Goal: Obtain resource: Download file/media

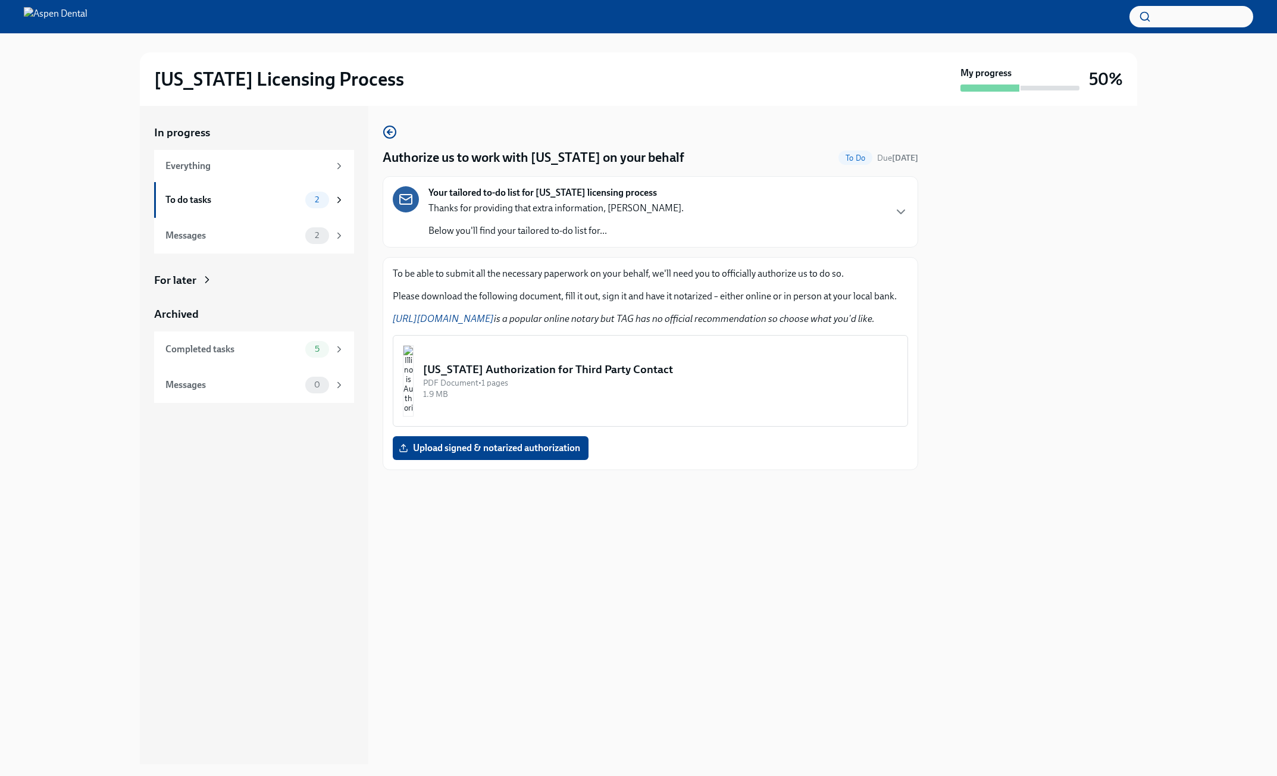
click at [414, 387] on img "button" at bounding box center [408, 380] width 11 height 71
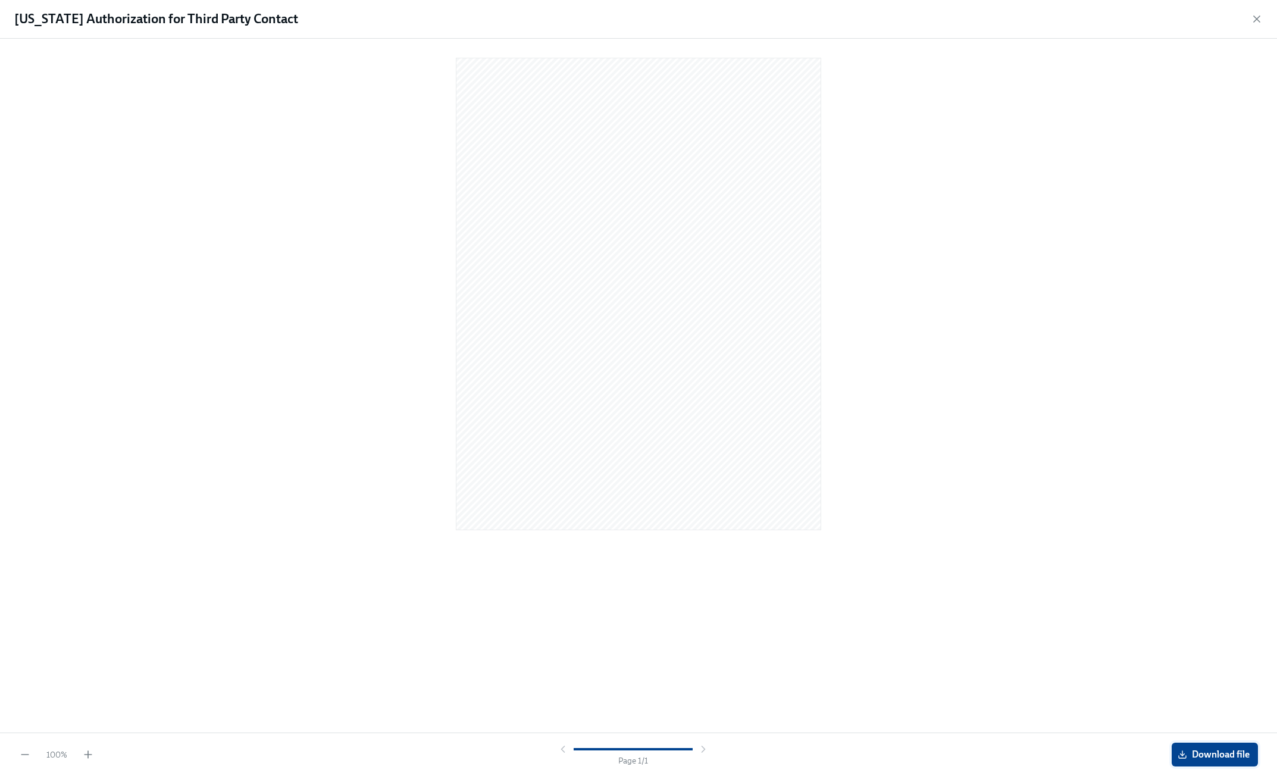
click at [1231, 746] on button "Download file" at bounding box center [1215, 755] width 86 height 24
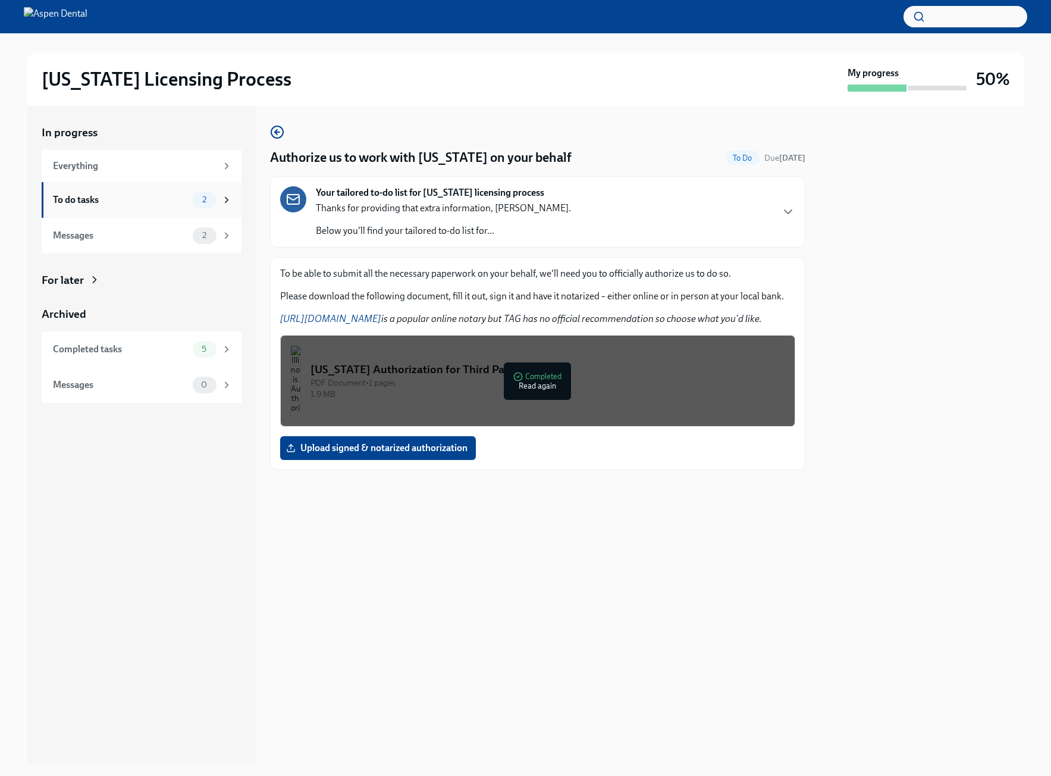
click at [143, 205] on div "To do tasks" at bounding box center [120, 199] width 135 height 13
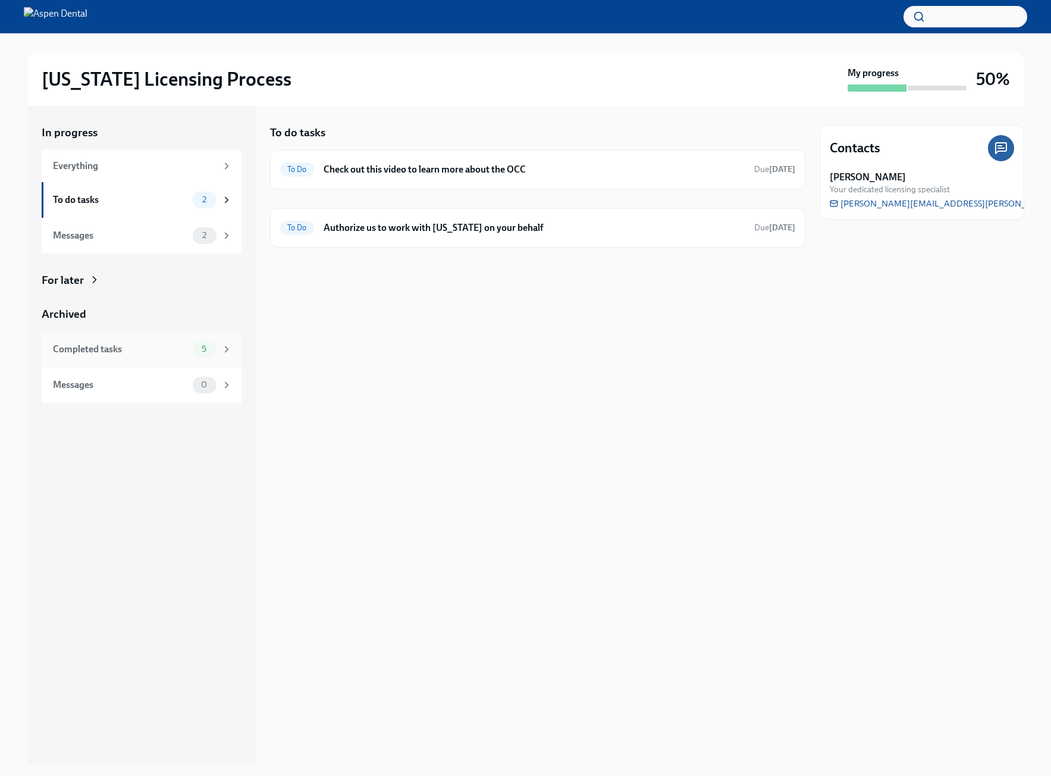
click at [167, 348] on div "Completed tasks" at bounding box center [120, 349] width 135 height 13
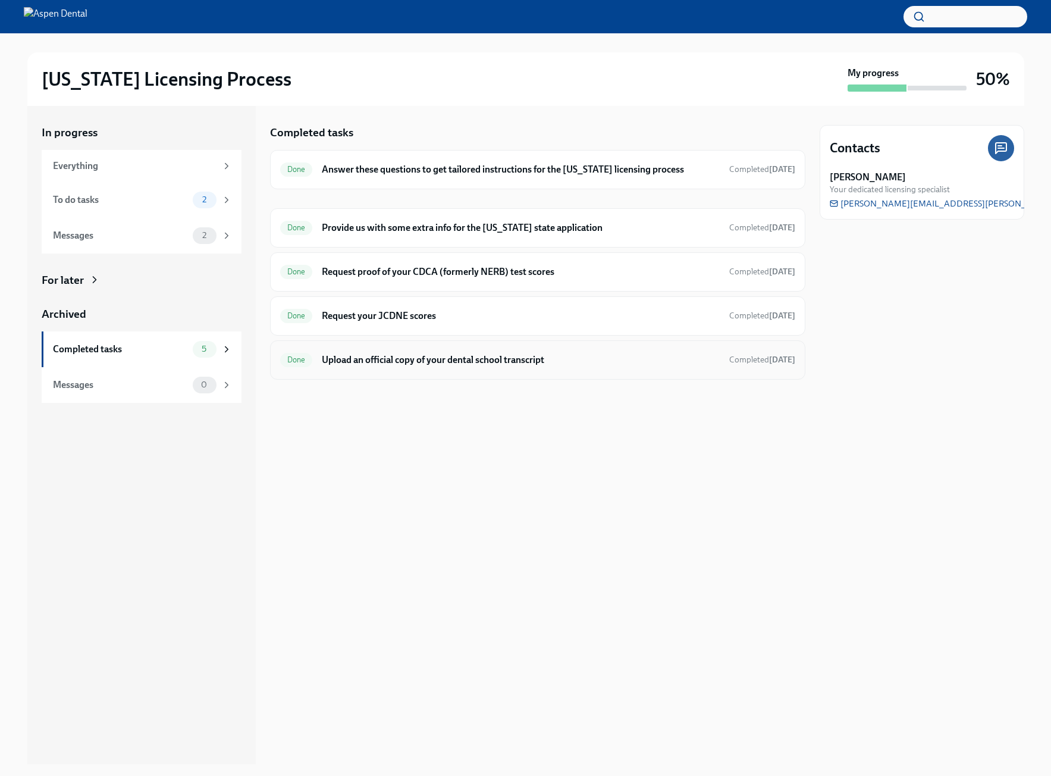
click at [415, 362] on h6 "Upload an official copy of your dental school transcript" at bounding box center [521, 359] width 398 height 13
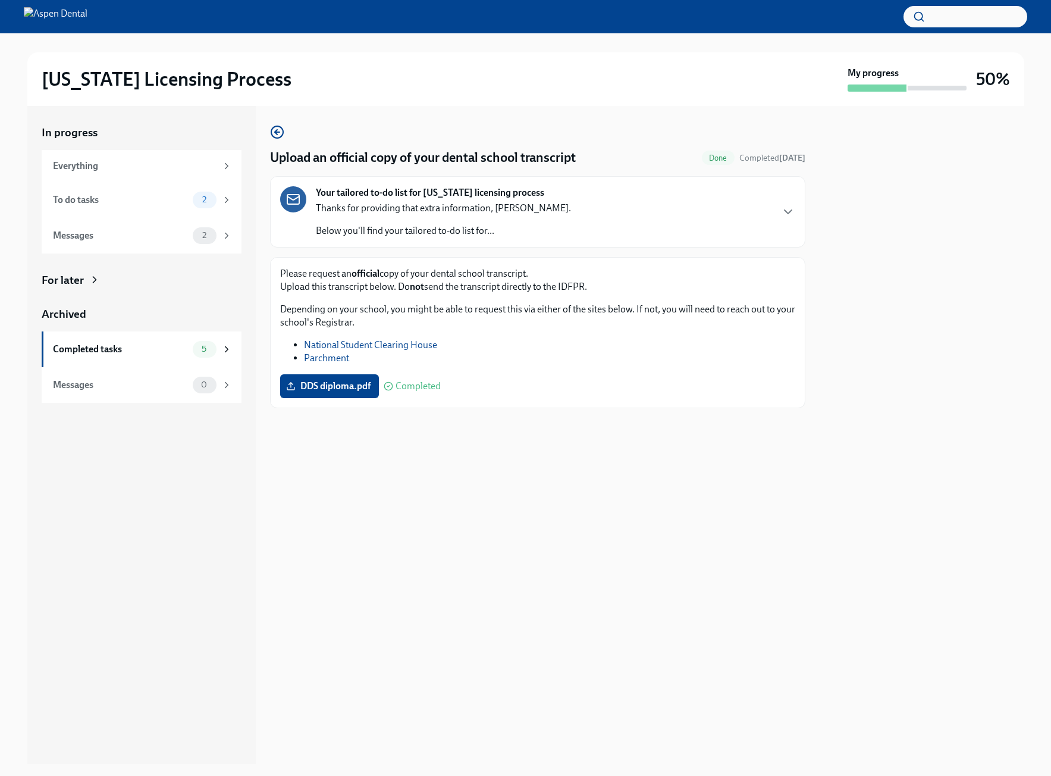
click at [409, 386] on span "Completed" at bounding box center [418, 386] width 45 height 10
click at [474, 315] on p "Depending on your school, you might be able to request this via either of the s…" at bounding box center [537, 316] width 515 height 26
click at [543, 324] on p "Depending on your school, you might be able to request this via either of the s…" at bounding box center [537, 316] width 515 height 26
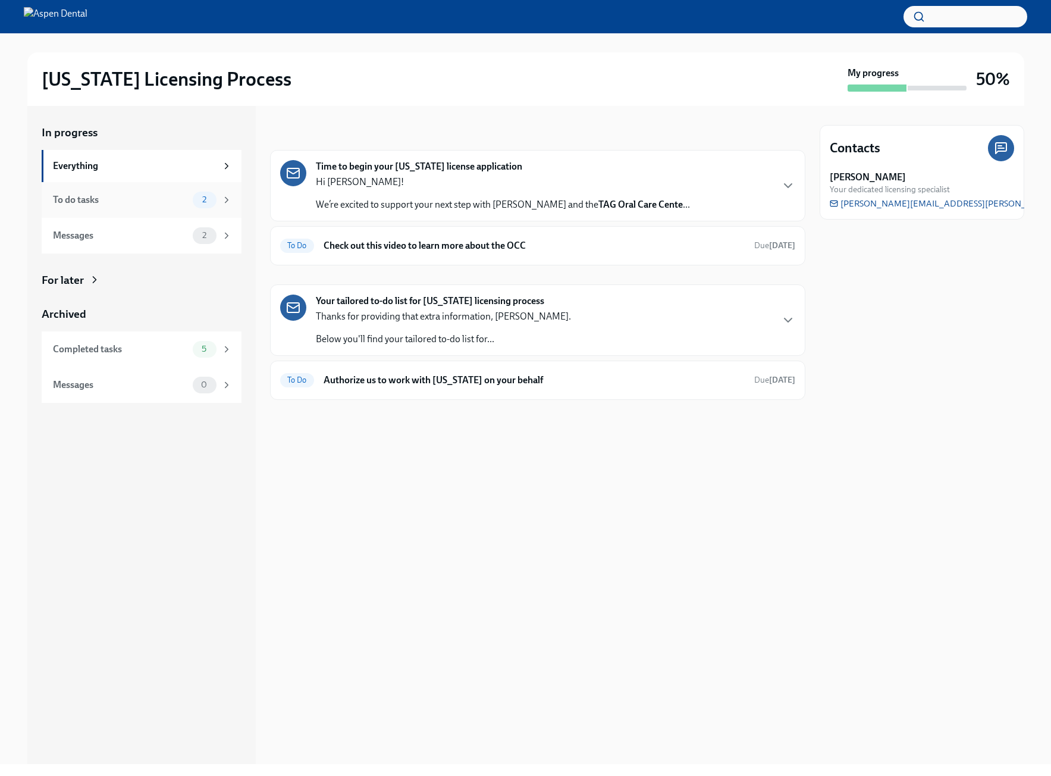
click at [205, 208] on div "2" at bounding box center [205, 200] width 24 height 17
